Goal: Register for event/course

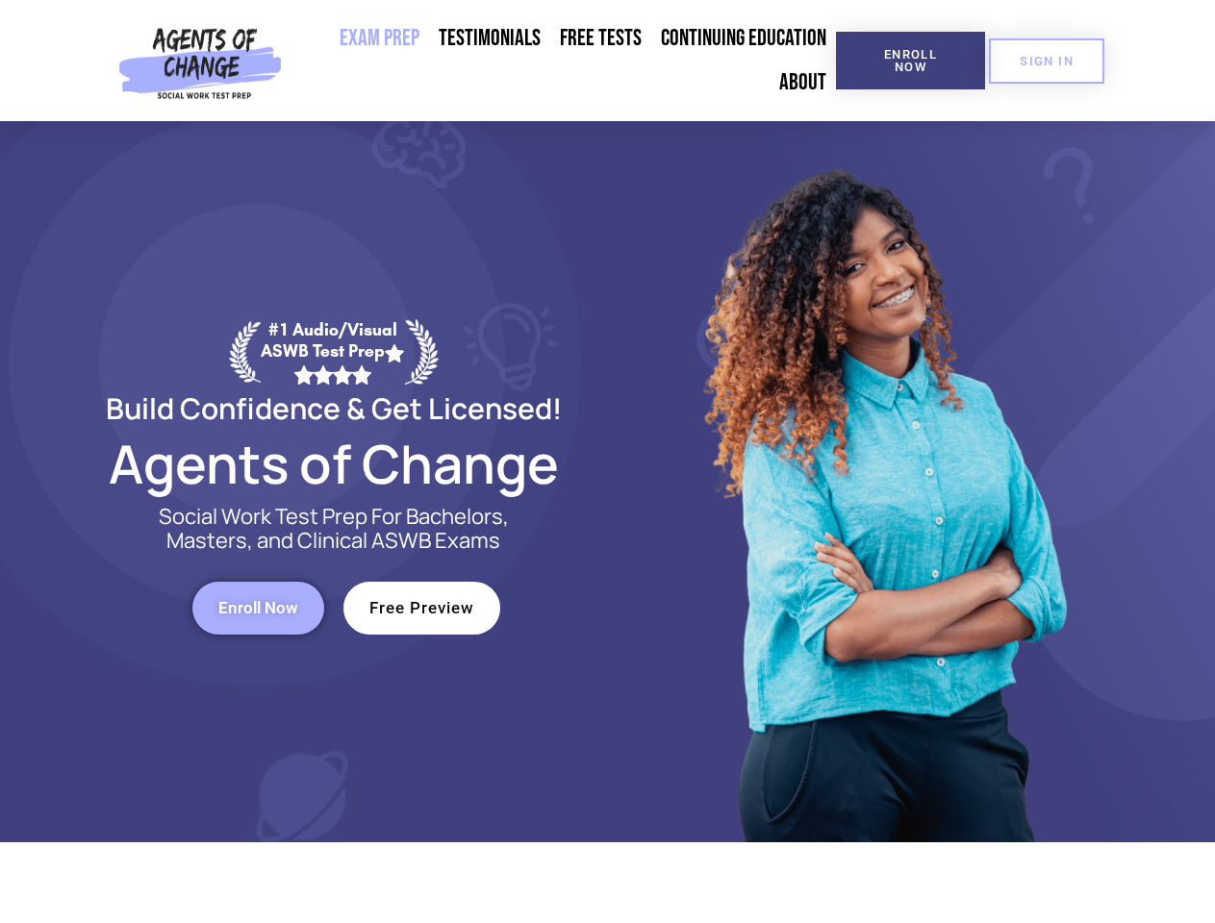
click at [608, 462] on div at bounding box center [882, 481] width 548 height 721
click at [910, 61] on span "Enroll Now" at bounding box center [911, 60] width 88 height 25
click at [1046, 61] on span "SIGN IN" at bounding box center [1046, 61] width 54 height 13
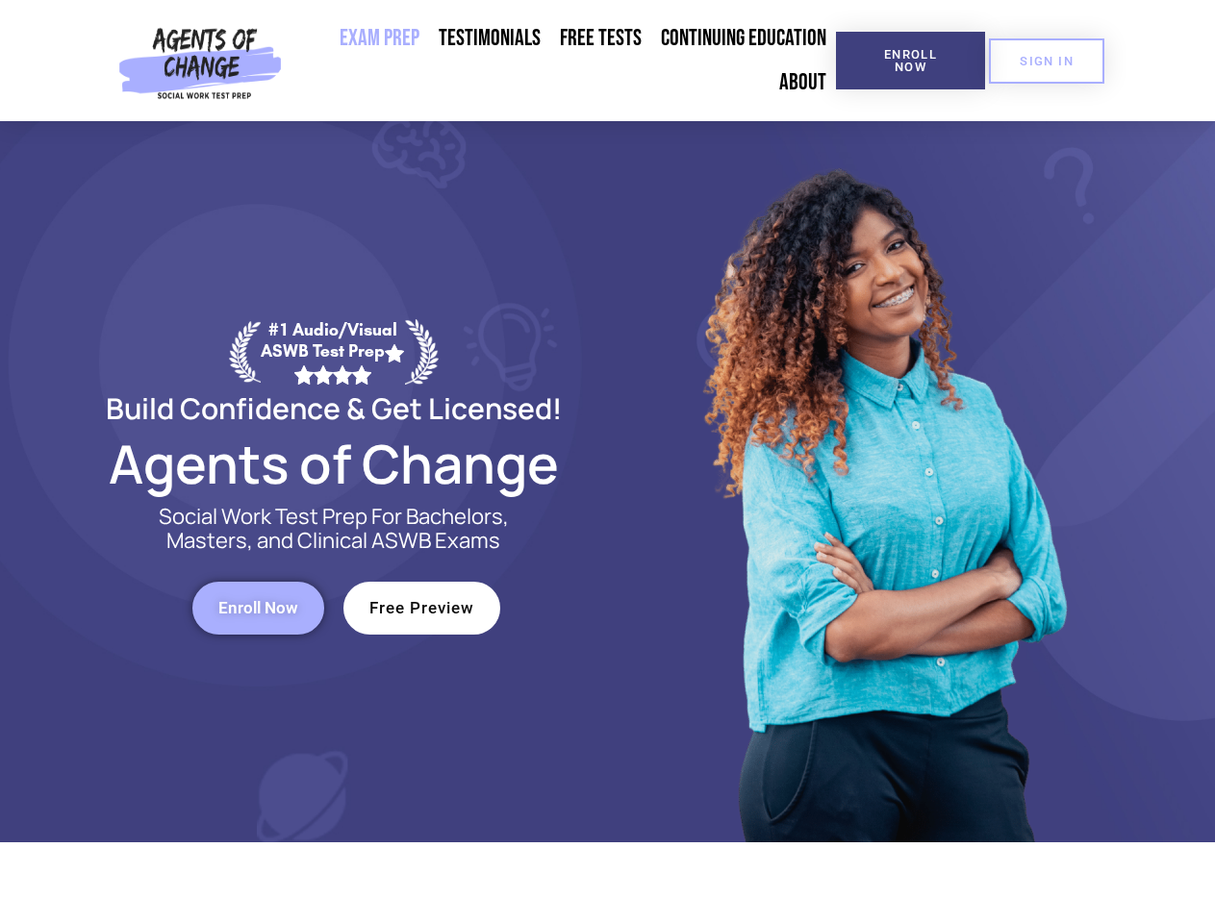
click at [258, 608] on span "Enroll Now" at bounding box center [258, 608] width 80 height 16
click at [421, 608] on span "Free Preview" at bounding box center [421, 608] width 105 height 16
